Goal: Navigation & Orientation: Find specific page/section

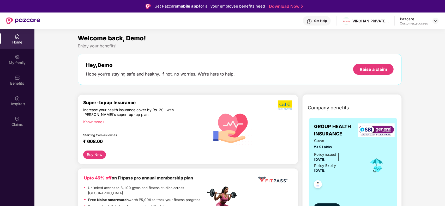
scroll to position [72, 0]
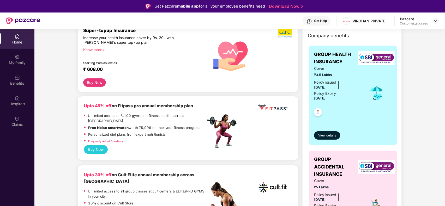
click at [438, 20] on div at bounding box center [436, 21] width 6 height 6
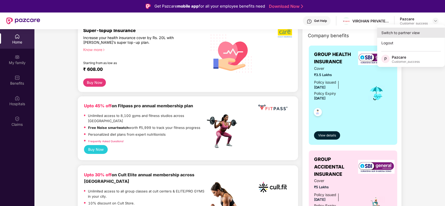
click at [424, 28] on div "Switch to partner view" at bounding box center [411, 33] width 68 height 10
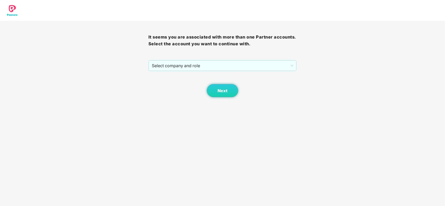
click at [257, 58] on div "It seems you are associated with more than one Partner accounts. Select the acc…" at bounding box center [222, 59] width 148 height 76
click at [242, 68] on span "Select company and role" at bounding box center [223, 66] width 142 height 10
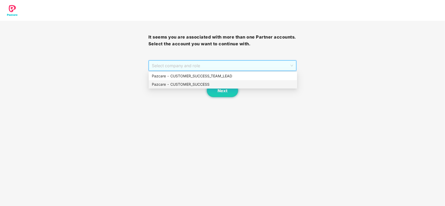
click at [206, 82] on div "Pazcare - CUSTOMER_SUCCESS" at bounding box center [223, 85] width 142 height 6
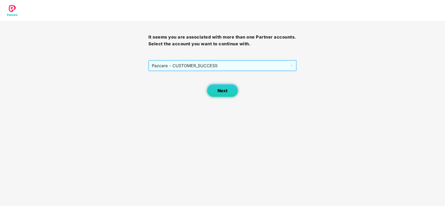
click at [217, 89] on button "Next" at bounding box center [222, 90] width 31 height 13
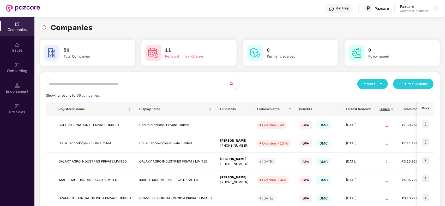
click at [185, 80] on input "text" at bounding box center [137, 84] width 183 height 10
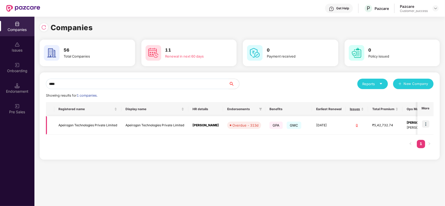
type input "****"
click at [426, 124] on img at bounding box center [425, 124] width 7 height 7
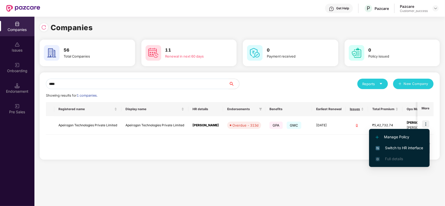
click at [411, 148] on span "Switch to HR interface" at bounding box center [399, 148] width 47 height 6
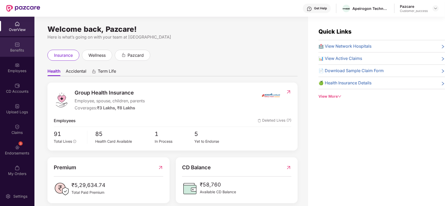
click at [18, 52] on div "Benefits" at bounding box center [17, 50] width 34 height 5
